Goal: Information Seeking & Learning: Learn about a topic

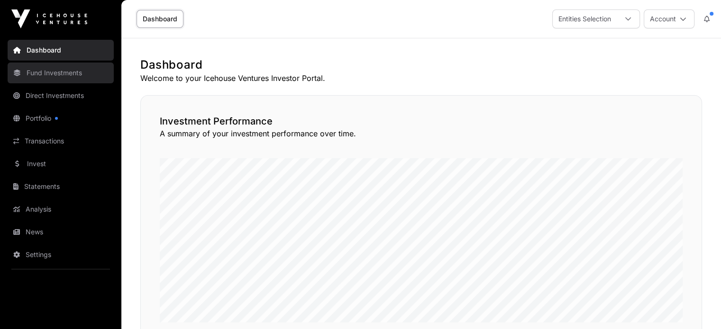
click at [64, 79] on link "Fund Investments" at bounding box center [61, 73] width 106 height 21
click at [68, 75] on link "Fund Investments" at bounding box center [61, 73] width 106 height 21
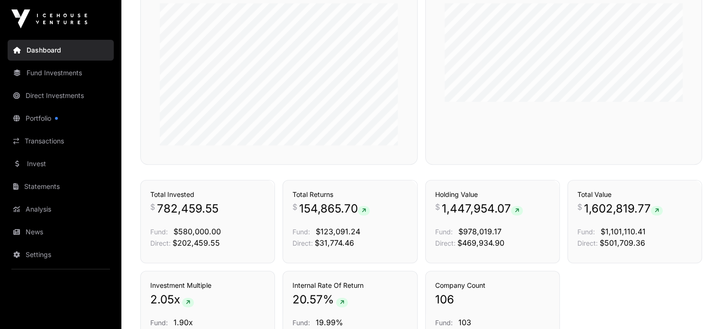
scroll to position [474, 0]
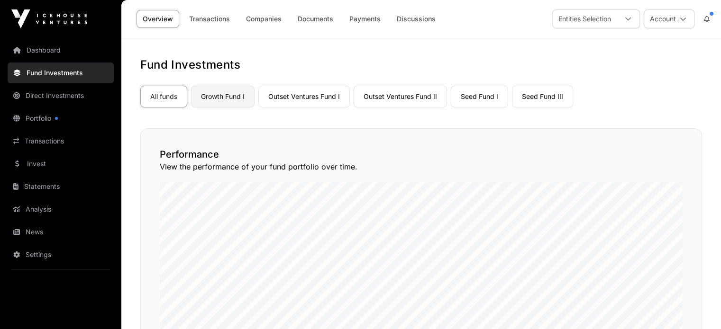
click at [236, 96] on link "Growth Fund I" at bounding box center [223, 97] width 64 height 22
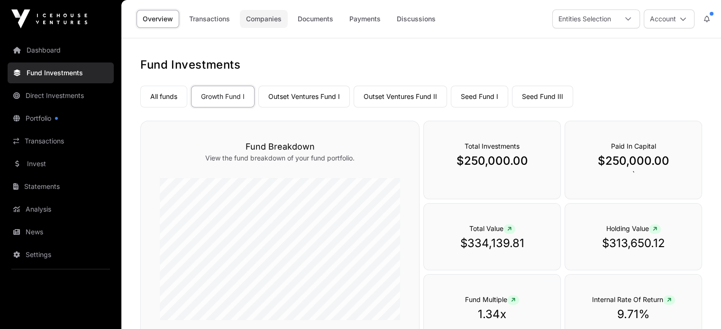
click at [271, 21] on link "Companies" at bounding box center [264, 19] width 48 height 18
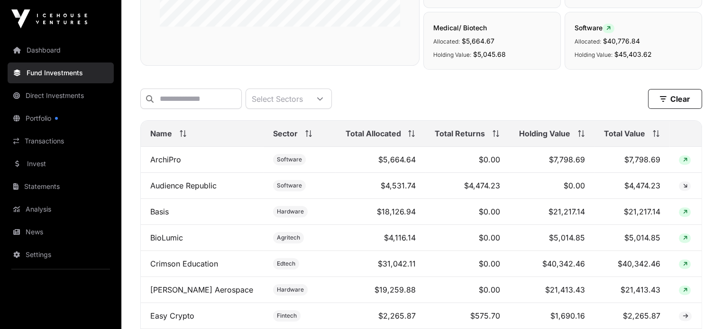
scroll to position [332, 0]
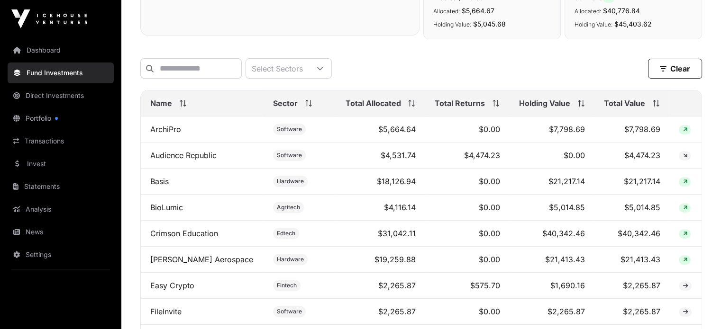
click at [639, 108] on span "Total Value" at bounding box center [624, 103] width 41 height 11
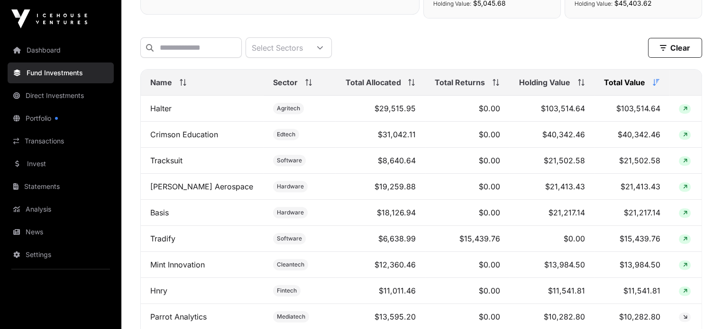
scroll to position [369, 0]
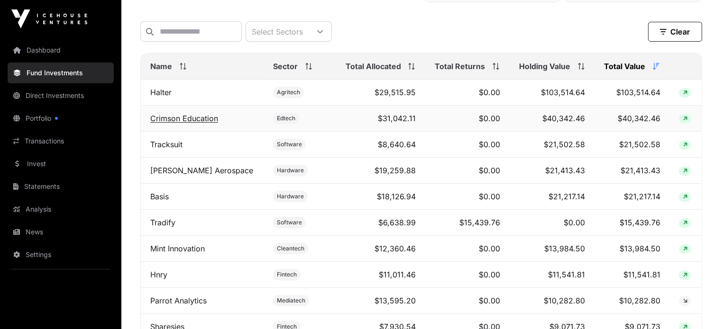
click at [202, 123] on link "Crimson Education" at bounding box center [184, 118] width 68 height 9
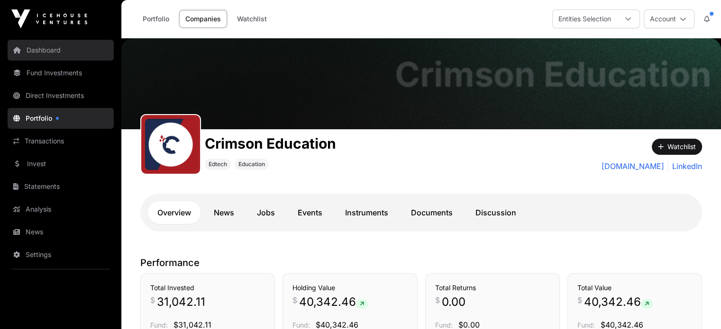
click at [67, 47] on link "Dashboard" at bounding box center [61, 50] width 106 height 21
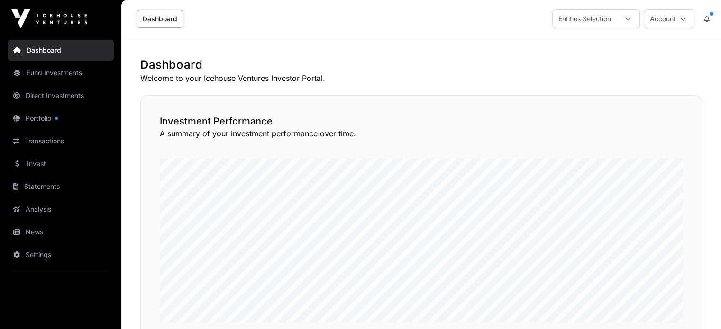
click at [56, 53] on link "Dashboard" at bounding box center [61, 50] width 106 height 21
click at [57, 76] on link "Fund Investments" at bounding box center [61, 73] width 106 height 21
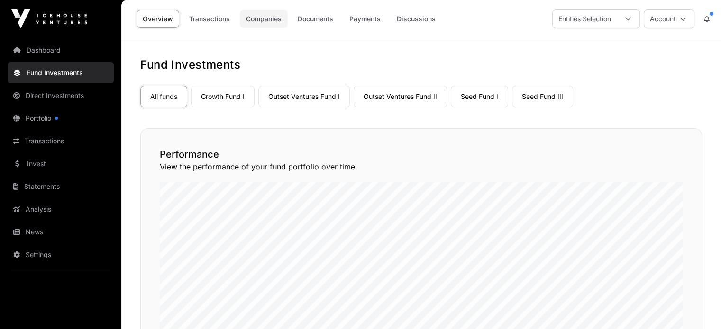
click at [254, 18] on link "Companies" at bounding box center [264, 19] width 48 height 18
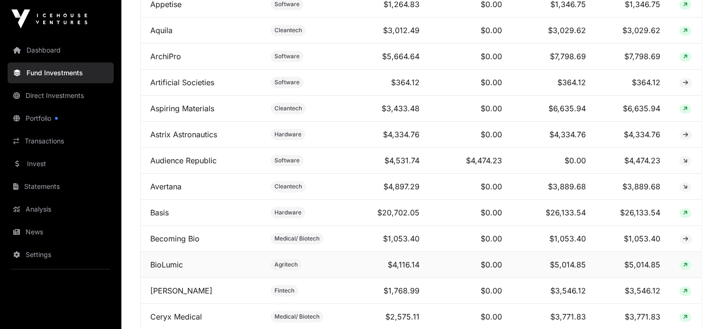
scroll to position [711, 0]
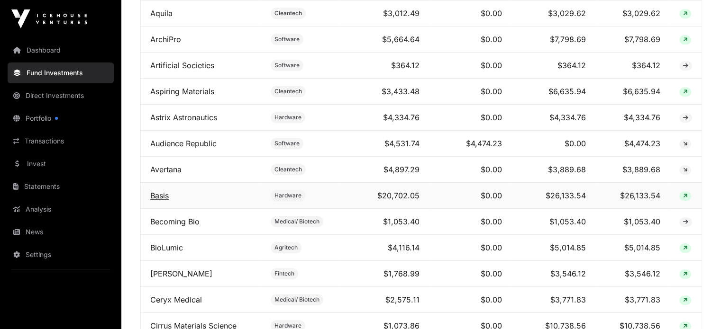
click at [163, 191] on link "Basis" at bounding box center [159, 195] width 18 height 9
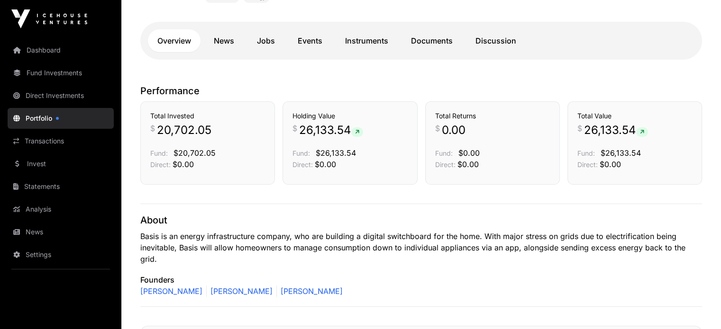
scroll to position [190, 0]
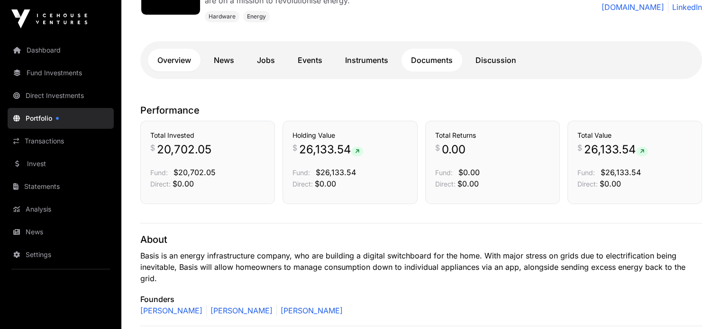
click at [448, 63] on link "Documents" at bounding box center [432, 60] width 61 height 23
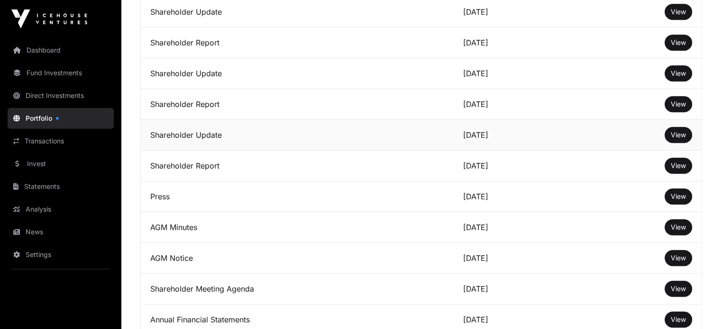
scroll to position [474, 0]
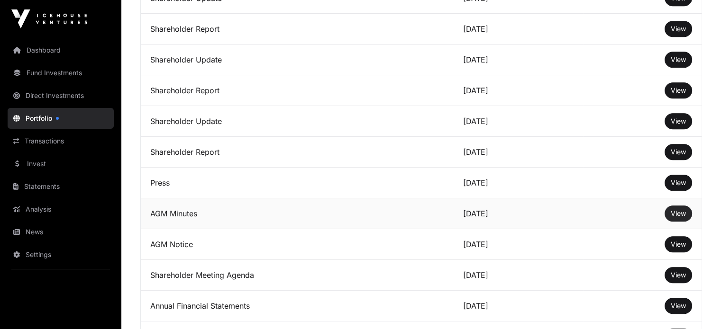
click at [674, 218] on span "View" at bounding box center [678, 214] width 15 height 8
